Goal: Task Accomplishment & Management: Complete application form

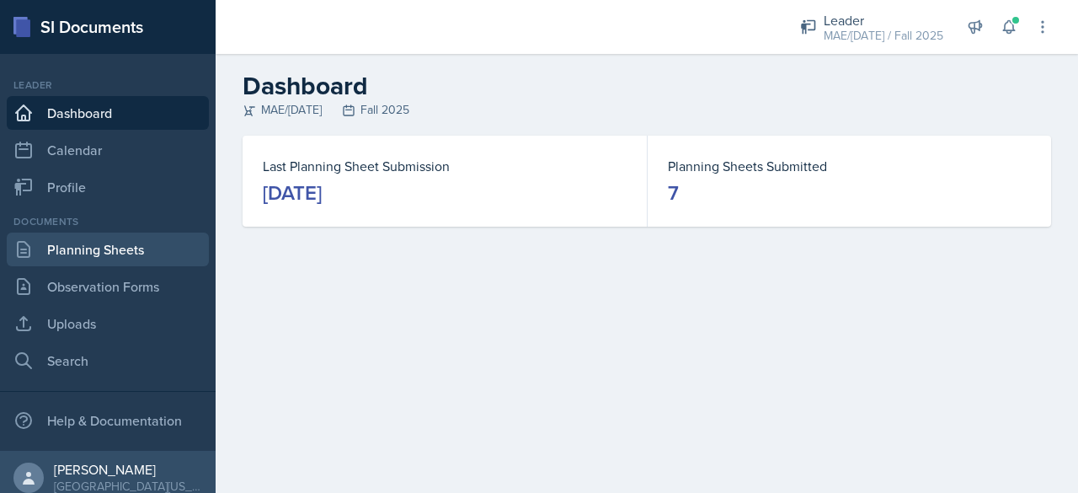
click at [72, 265] on link "Planning Sheets" at bounding box center [108, 249] width 202 height 34
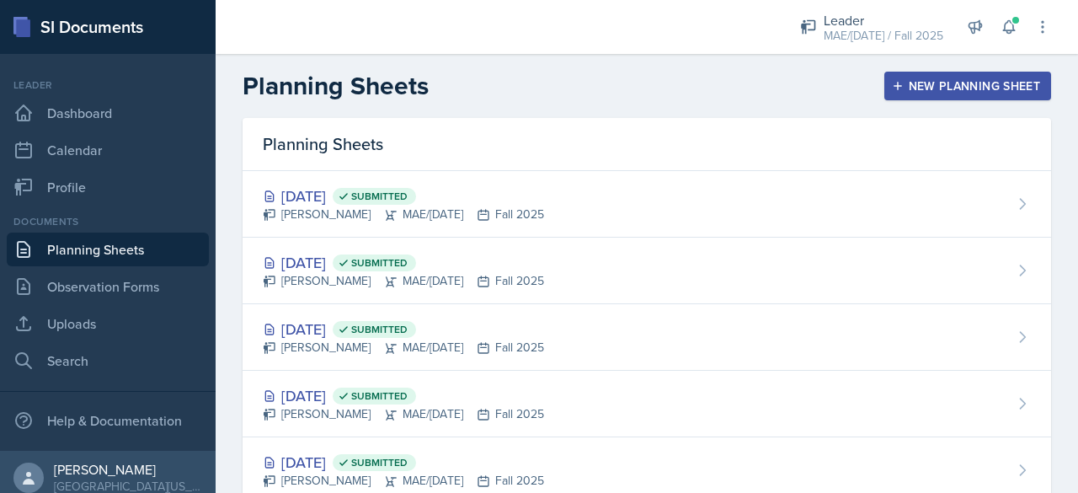
drag, startPoint x: 916, startPoint y: 60, endPoint x: 910, endPoint y: 90, distance: 30.9
click at [536, 61] on header "Planning Sheets New Planning Sheet" at bounding box center [647, 86] width 862 height 64
click at [536, 88] on div "New Planning Sheet" at bounding box center [967, 85] width 145 height 13
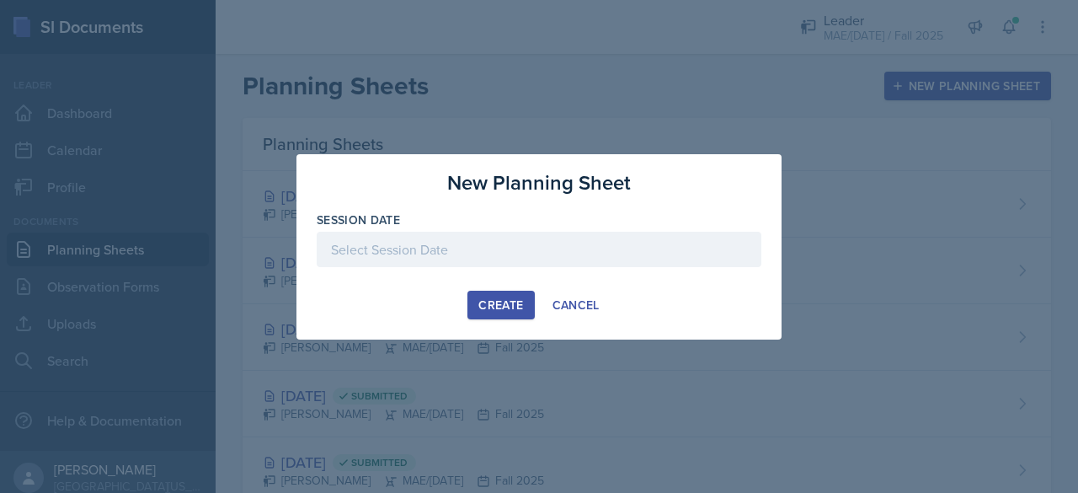
click at [487, 248] on div at bounding box center [539, 249] width 445 height 35
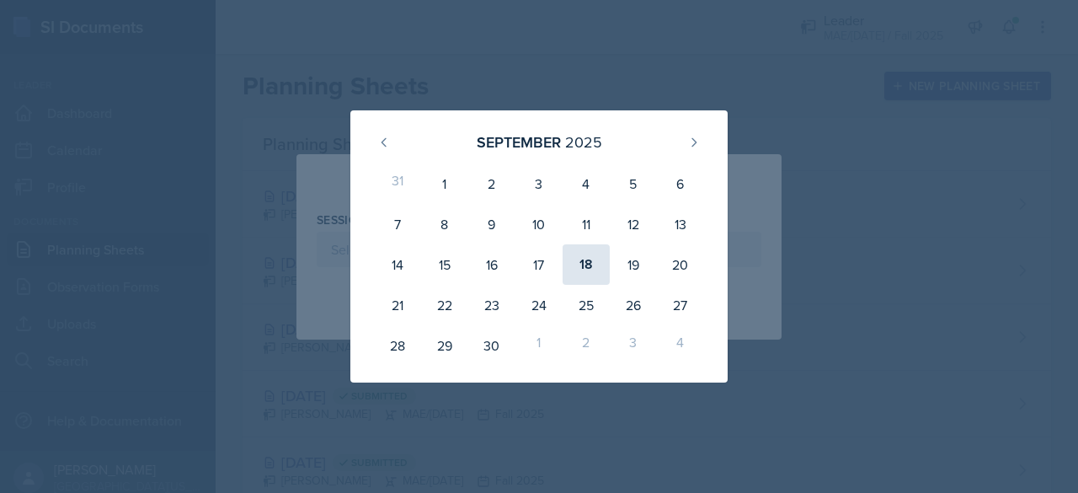
click at [536, 265] on div "18" at bounding box center [586, 264] width 47 height 40
type input "[DATE]"
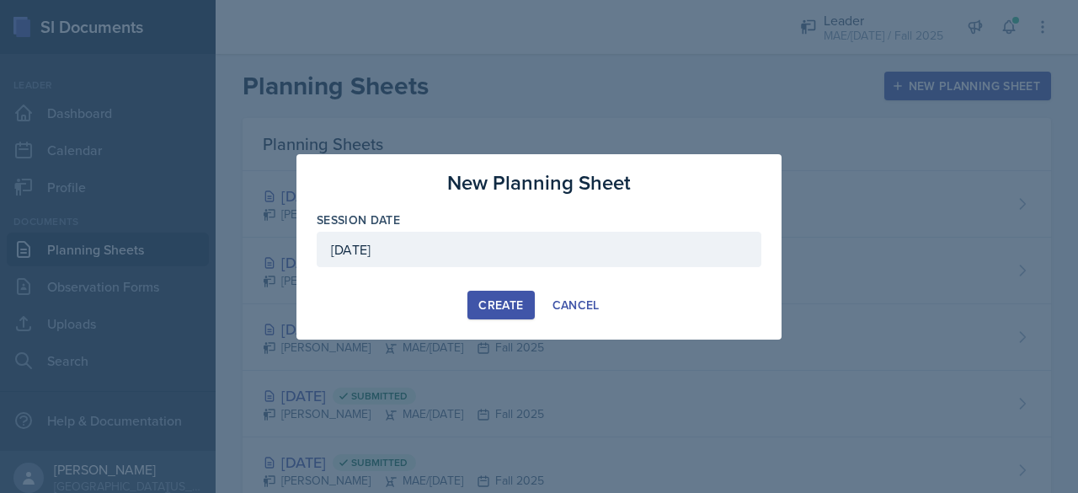
click at [500, 301] on div "Create" at bounding box center [500, 304] width 45 height 13
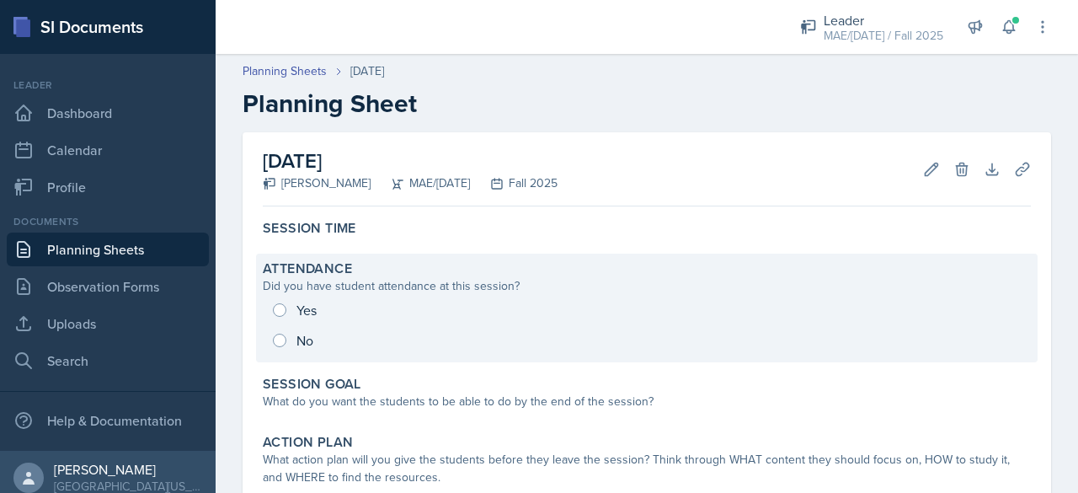
click at [309, 300] on div "Yes No" at bounding box center [647, 325] width 768 height 61
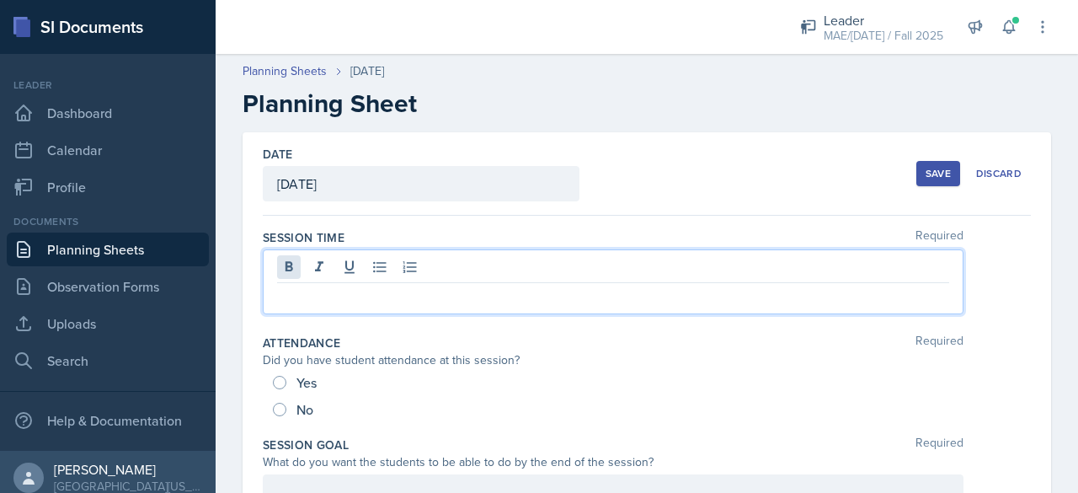
click at [299, 269] on div at bounding box center [613, 281] width 701 height 65
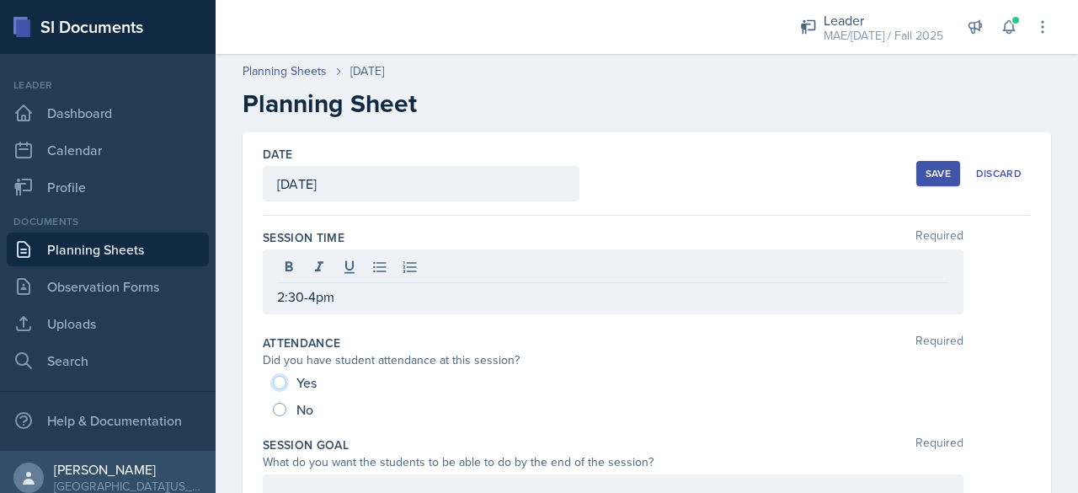
click at [278, 382] on input "Yes" at bounding box center [279, 382] width 13 height 13
radio input "true"
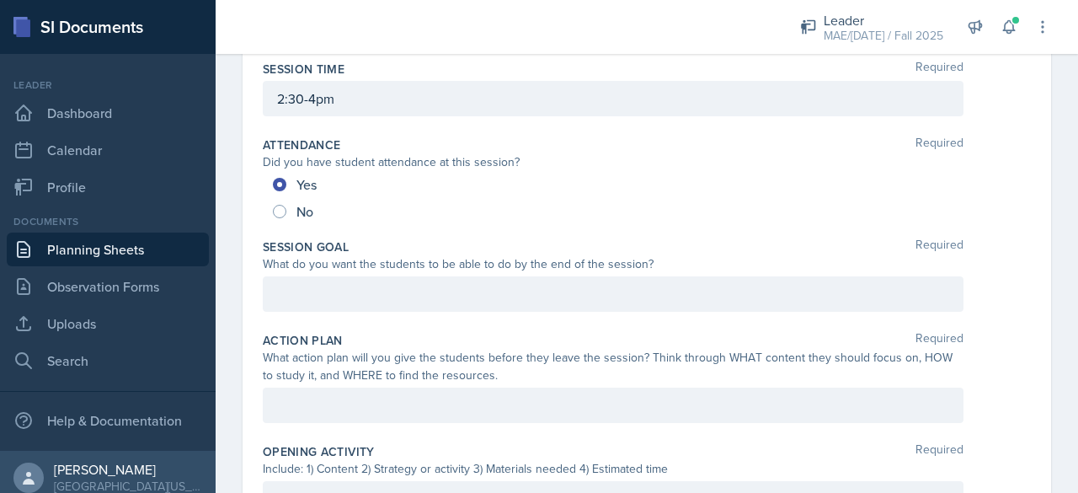
click at [307, 291] on p at bounding box center [613, 294] width 672 height 20
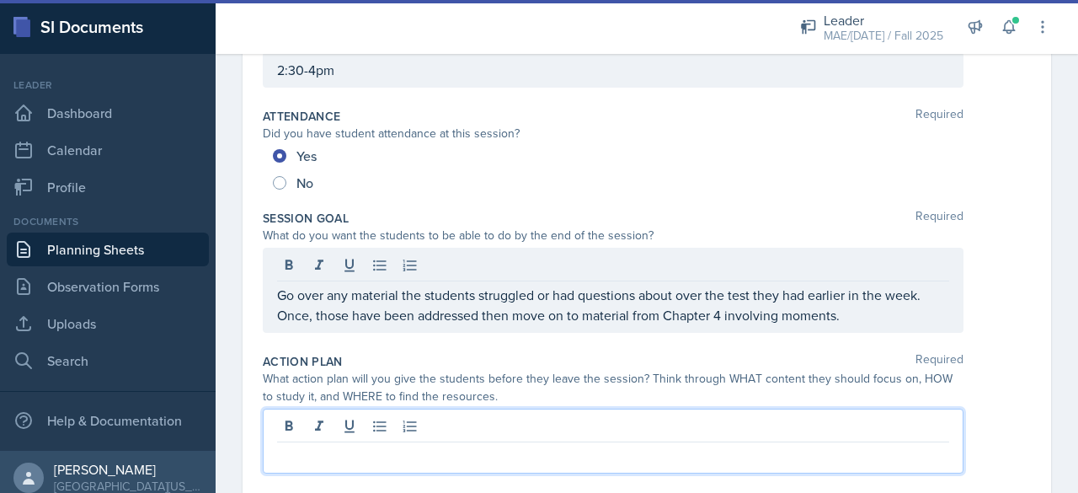
click at [355, 430] on div at bounding box center [613, 440] width 701 height 65
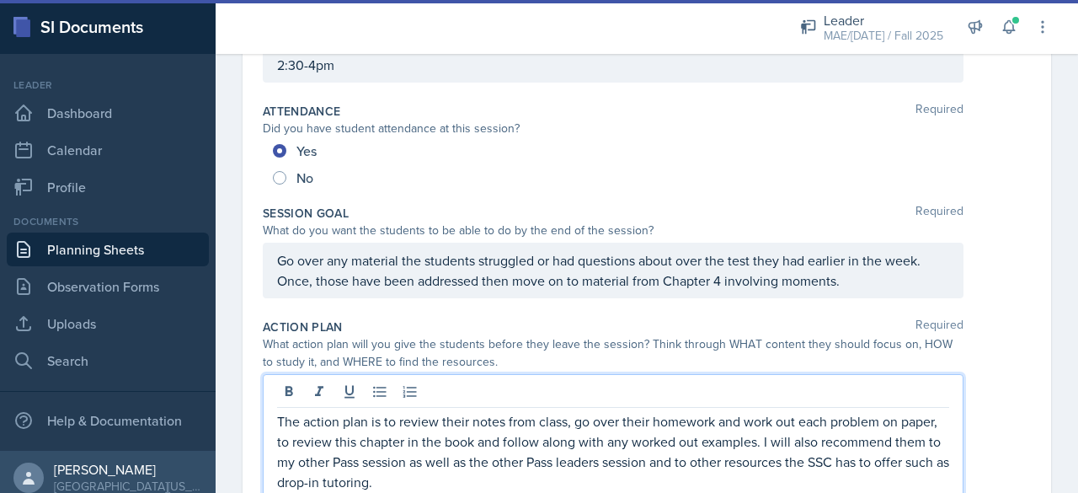
scroll to position [371, 0]
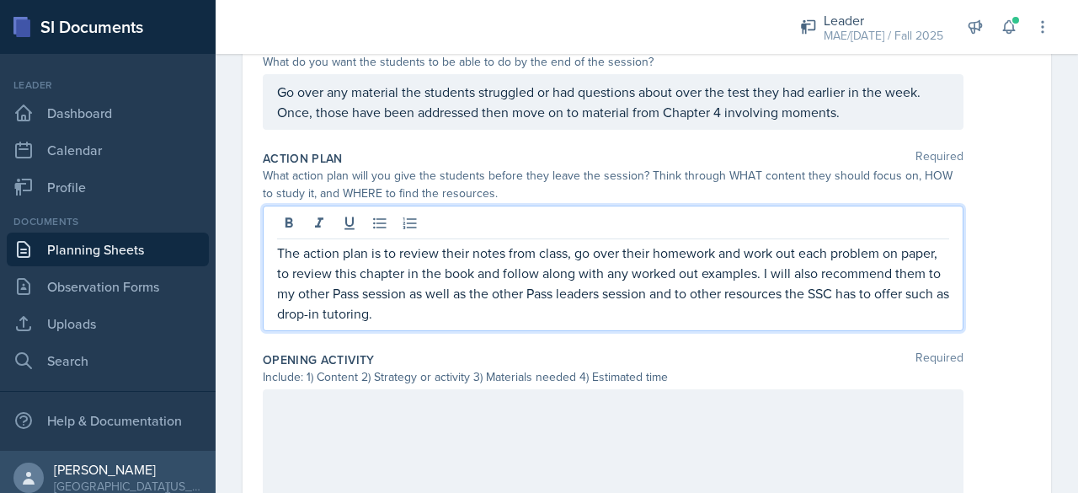
click at [345, 452] on div at bounding box center [613, 443] width 701 height 108
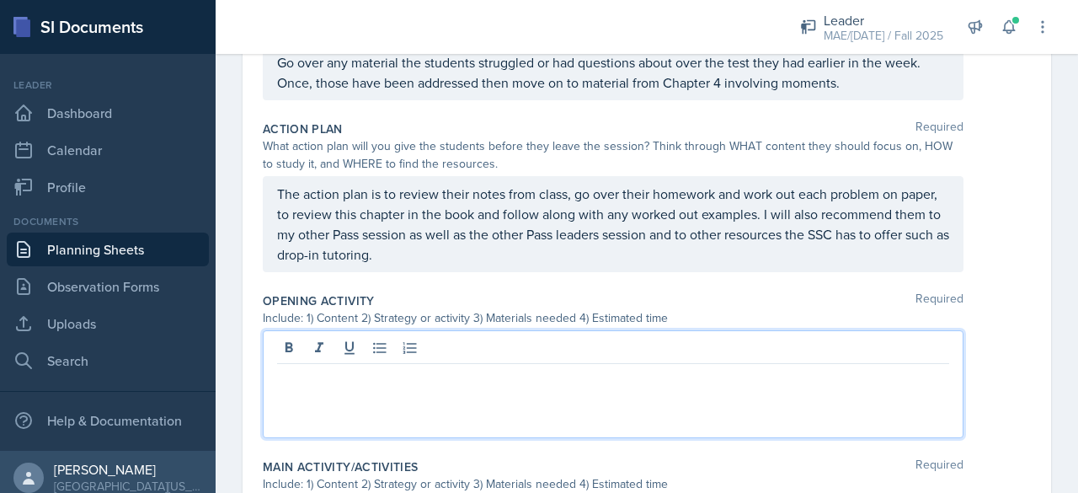
scroll to position [568, 0]
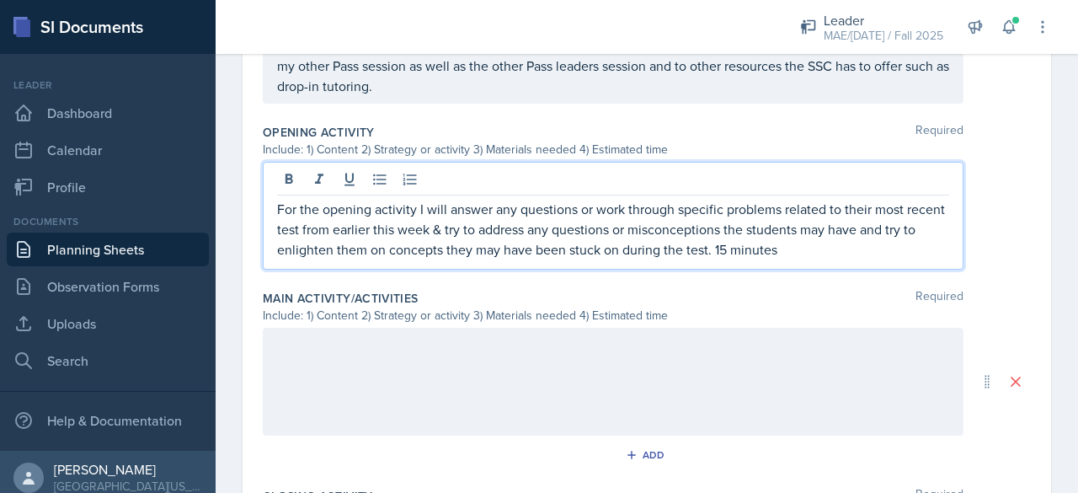
click at [472, 358] on div at bounding box center [613, 382] width 701 height 108
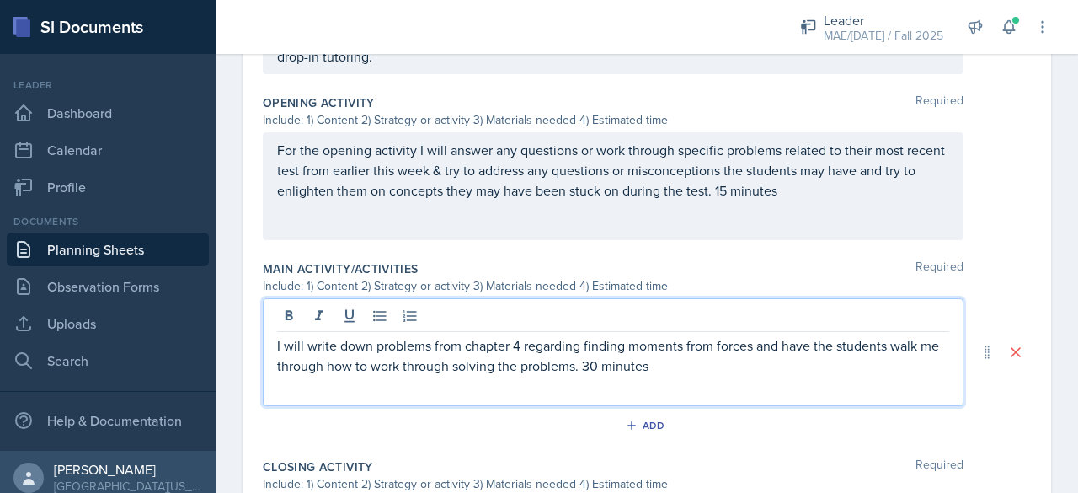
scroll to position [851, 0]
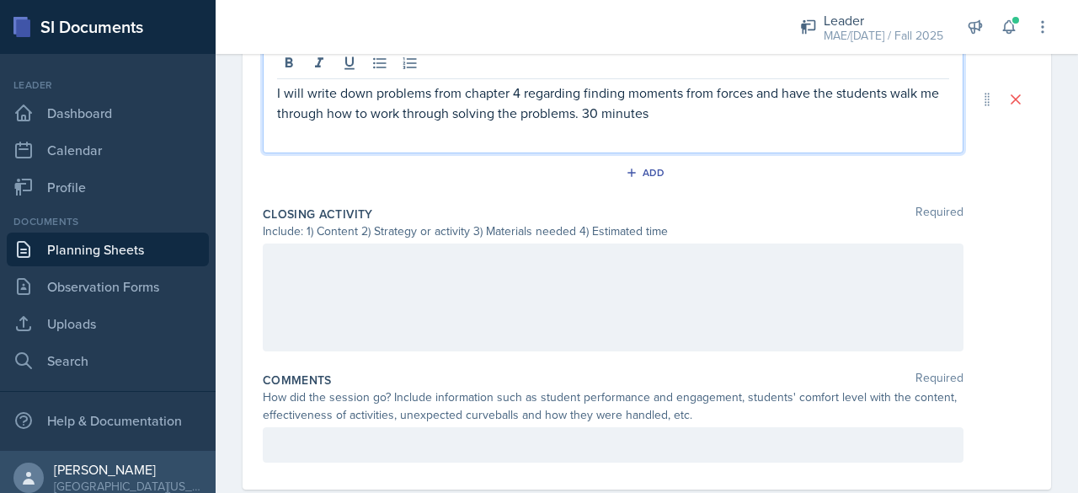
click at [536, 120] on div "I will write down problems from chapter 4 regarding finding moments from forces…" at bounding box center [613, 99] width 701 height 108
click at [536, 109] on p "I will write down problems from chapter 4 regarding finding moments from forces…" at bounding box center [613, 103] width 672 height 40
click at [536, 276] on div at bounding box center [613, 297] width 701 height 108
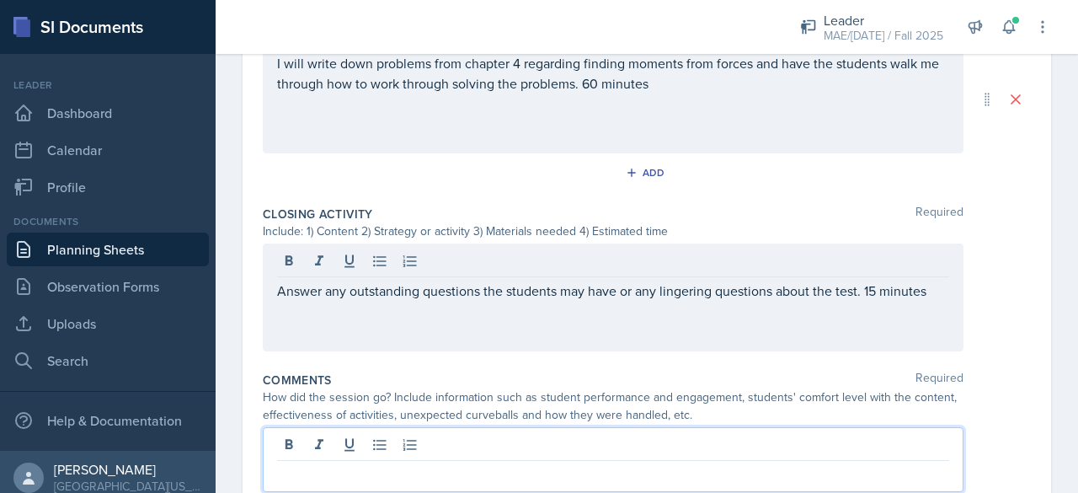
click at [477, 439] on div at bounding box center [613, 459] width 701 height 65
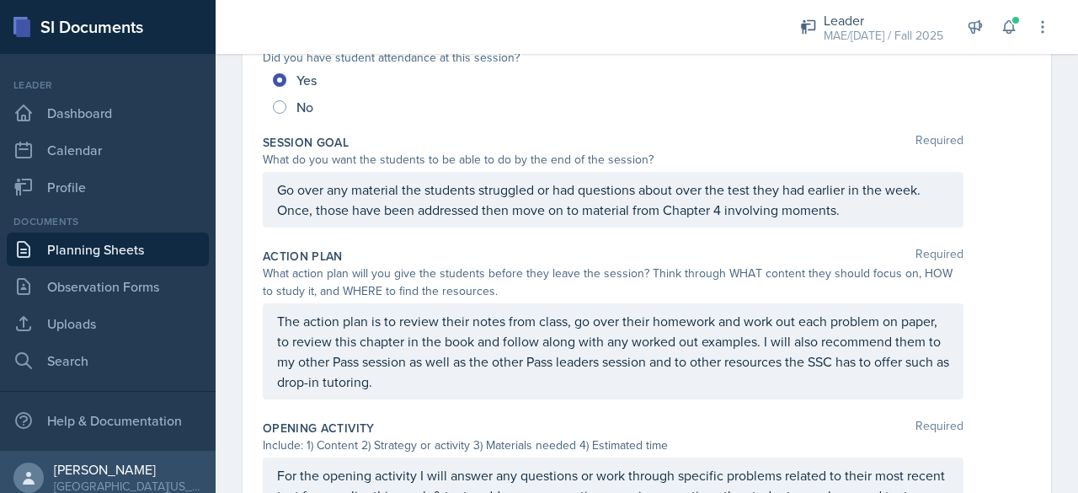
scroll to position [0, 0]
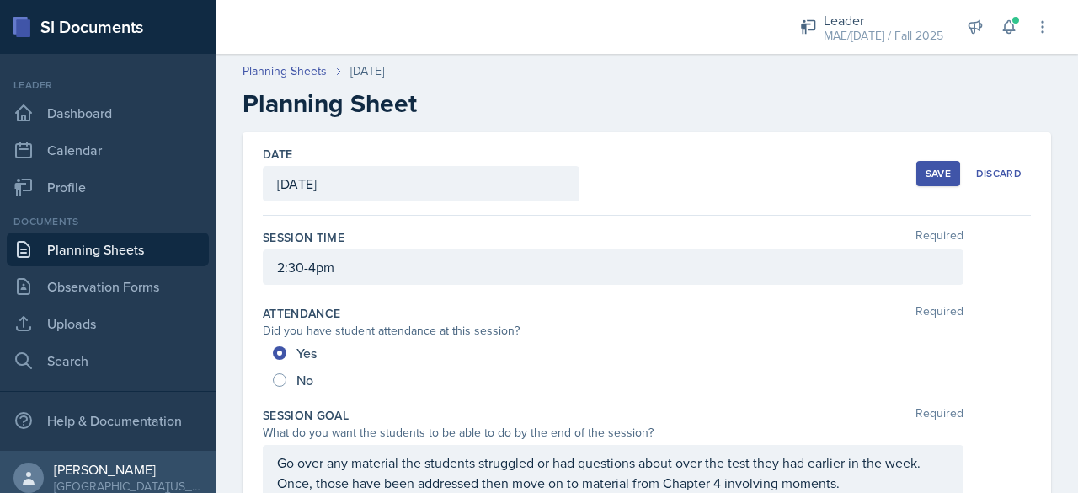
click at [536, 169] on button "Save" at bounding box center [938, 173] width 44 height 25
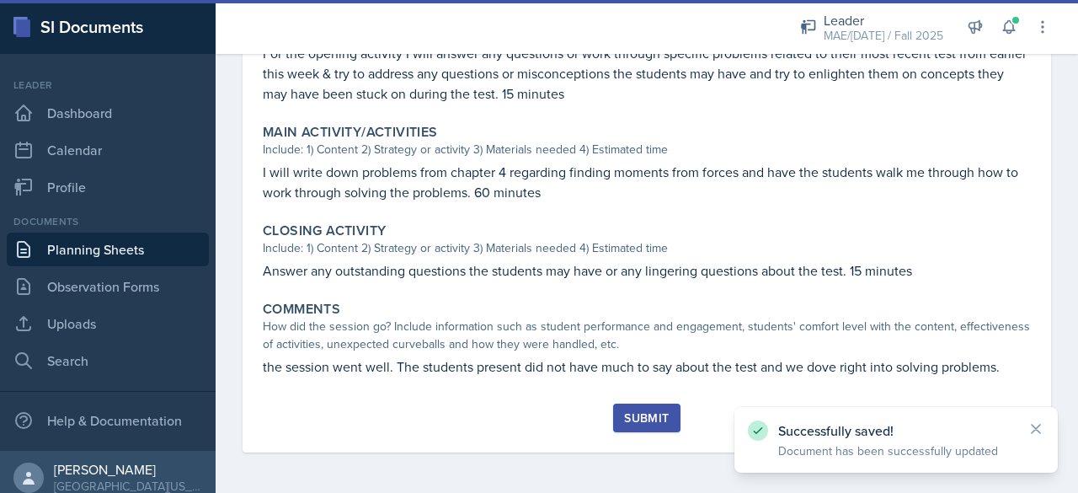
scroll to position [625, 0]
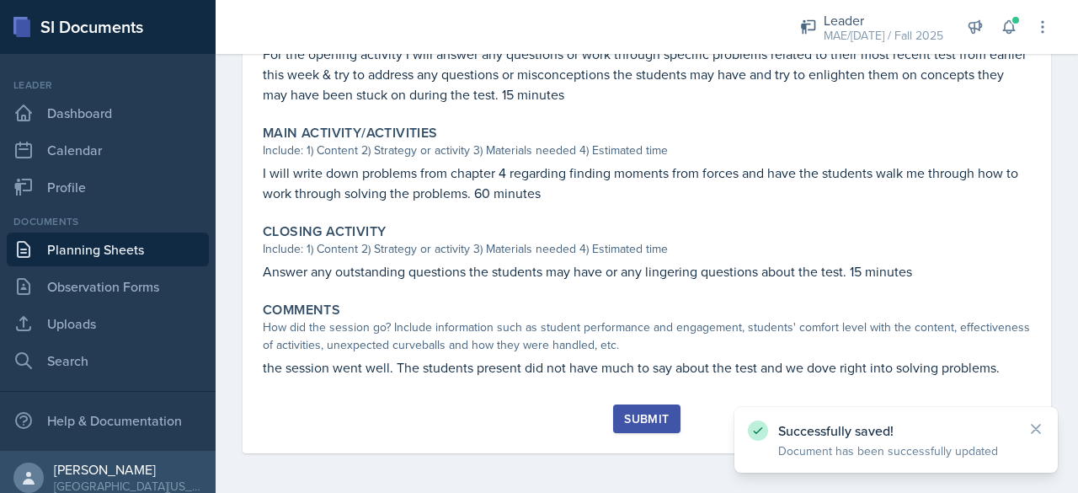
click at [536, 419] on div "Submit" at bounding box center [646, 418] width 45 height 13
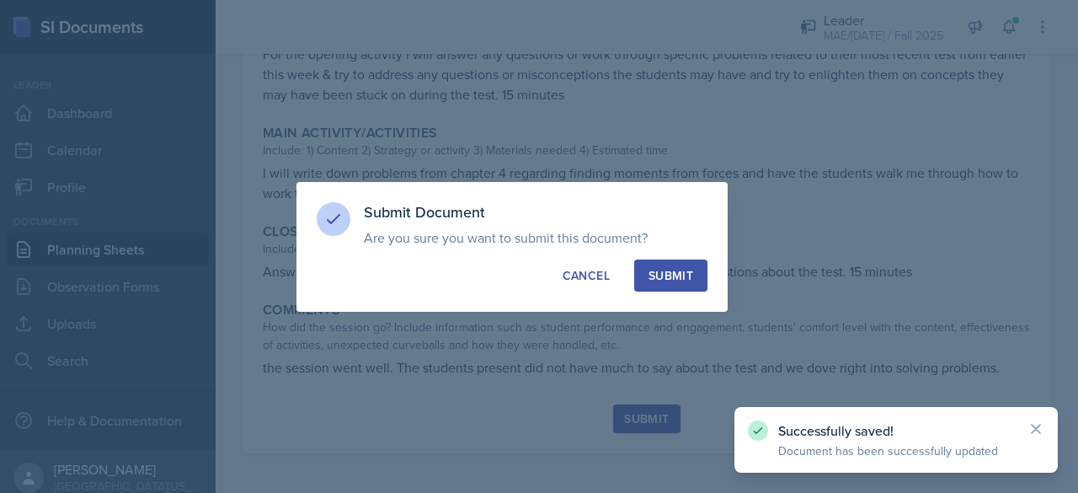
click at [536, 272] on div "Submit" at bounding box center [670, 275] width 45 height 17
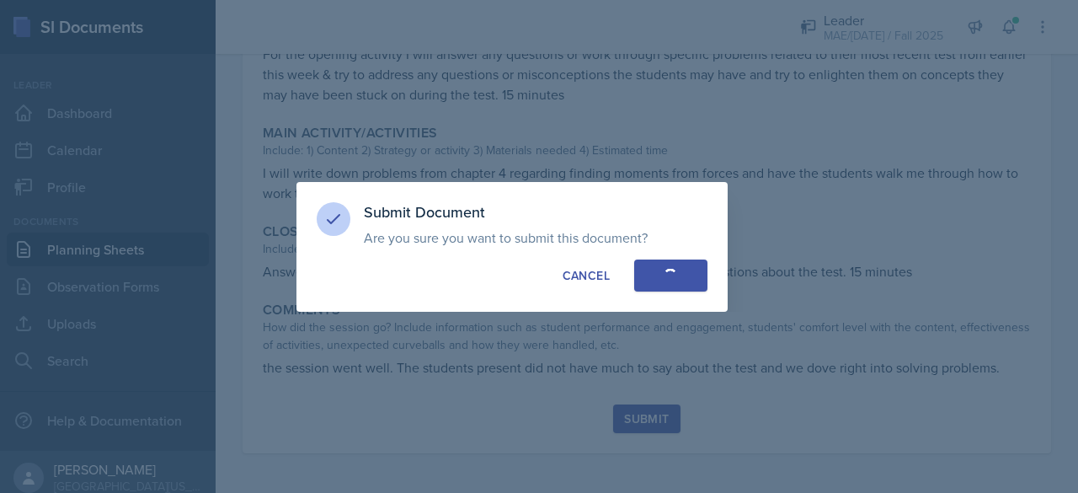
radio input "true"
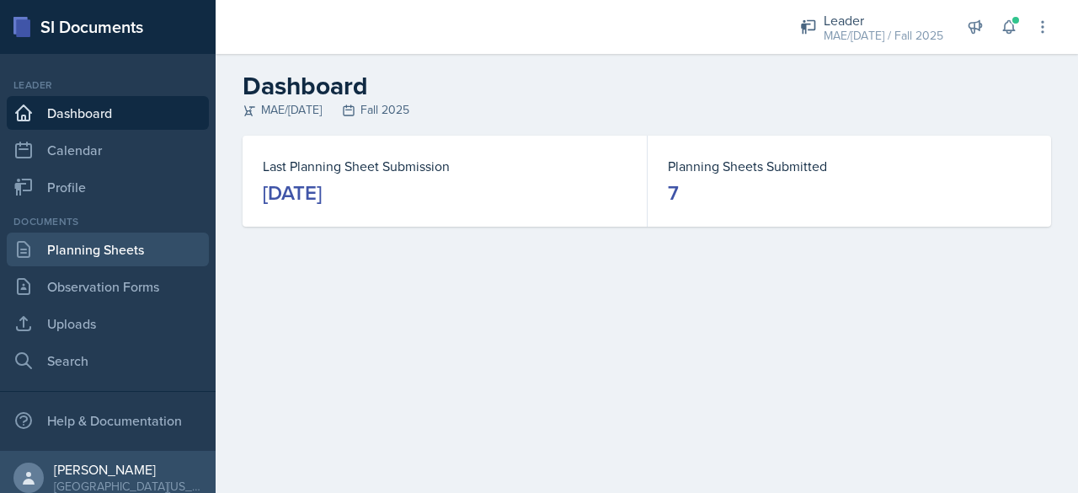
click at [62, 245] on link "Planning Sheets" at bounding box center [108, 249] width 202 height 34
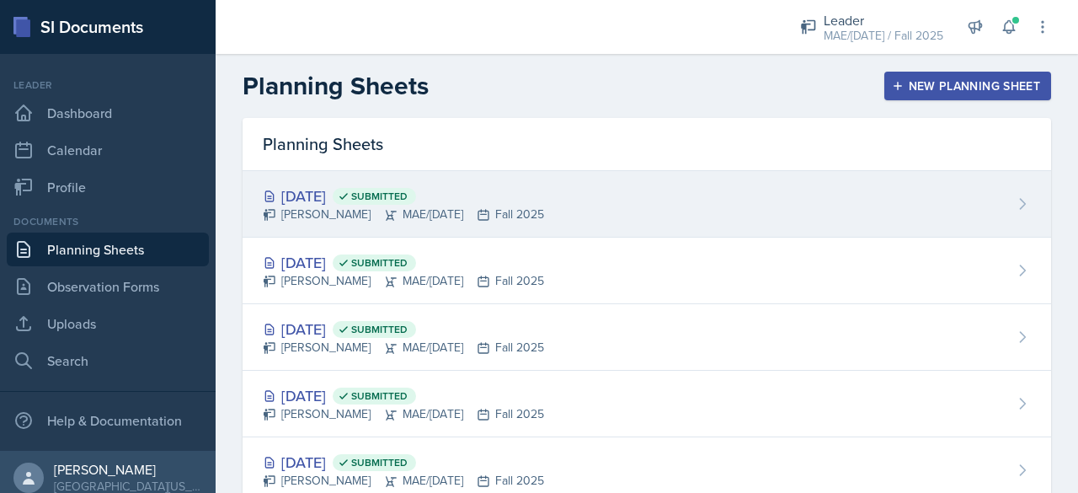
click at [432, 205] on div "Bram O'Neil MAE/CE 271 Fall 2025" at bounding box center [403, 214] width 281 height 18
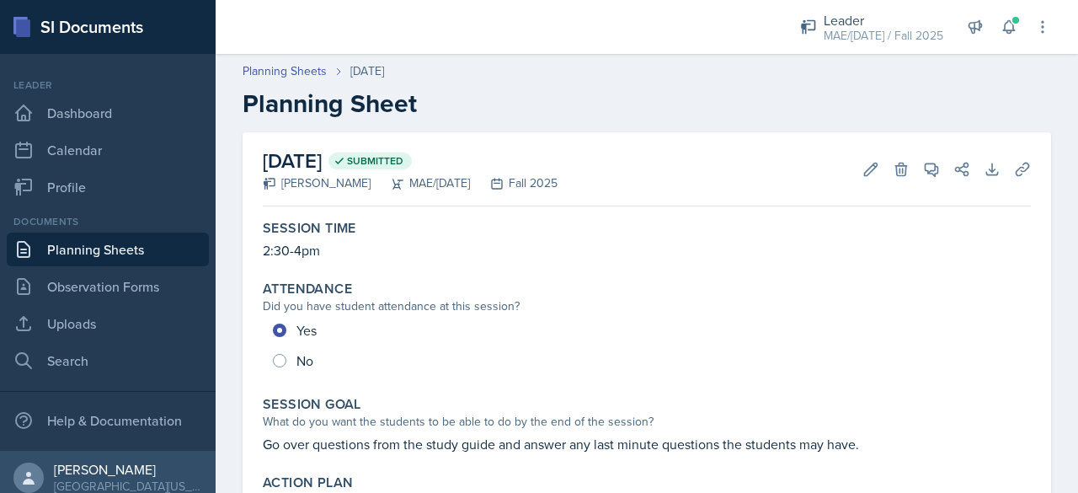
scroll to position [168, 0]
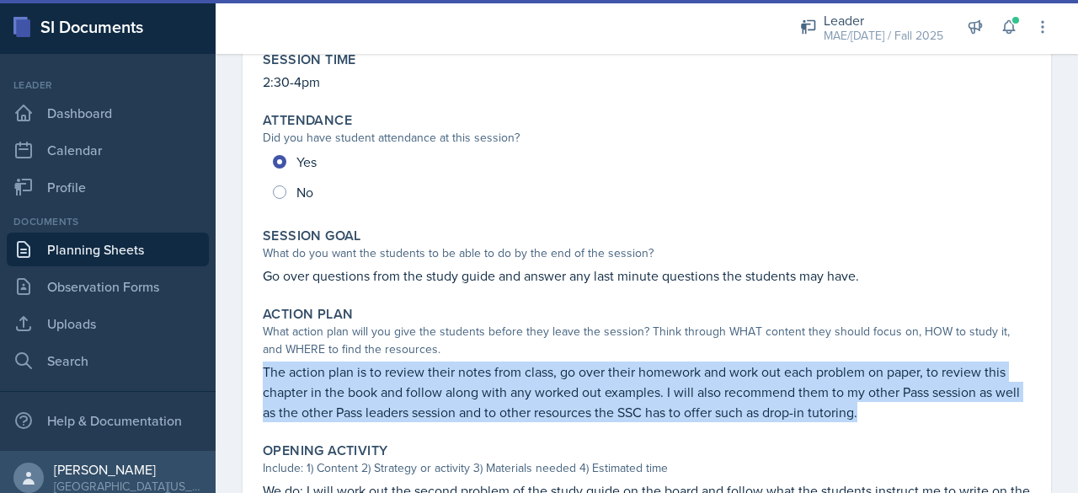
drag, startPoint x: 253, startPoint y: 366, endPoint x: 947, endPoint y: 418, distance: 695.8
click at [947, 418] on div "September 16th, 2025 Submitted Bram O'Neil MAE/CE 271 Fall 2025 Edit Delete Vie…" at bounding box center [647, 453] width 808 height 978
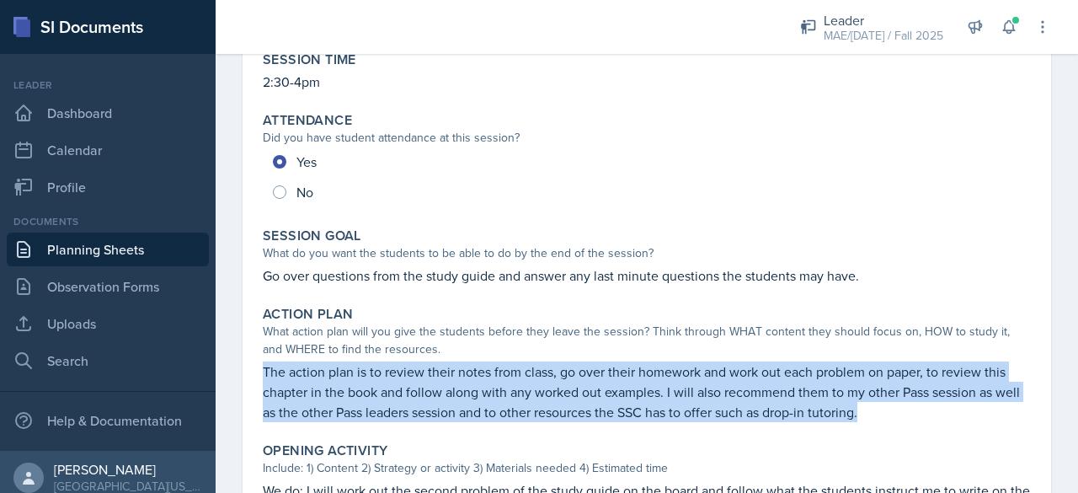
copy p "The action plan is to review their notes from class, go over their homework and…"
